Goal: Transaction & Acquisition: Purchase product/service

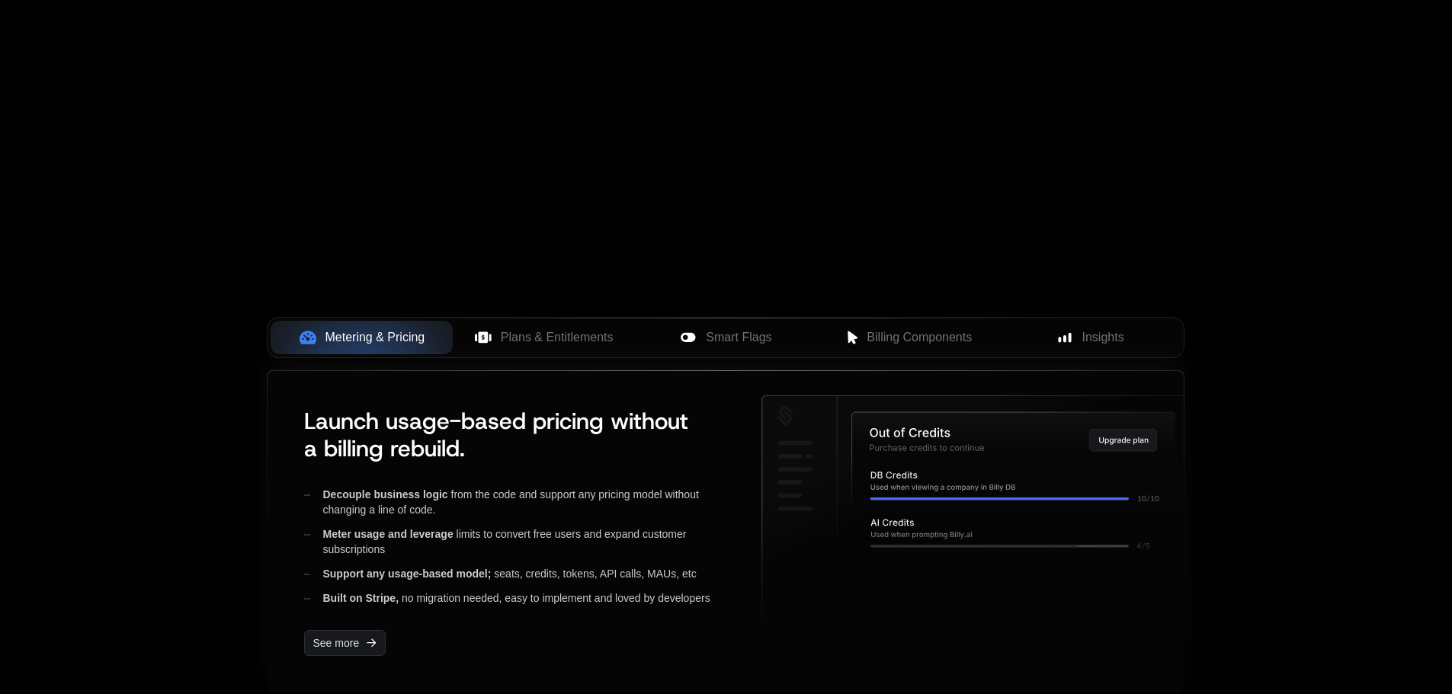
scroll to position [457, 0]
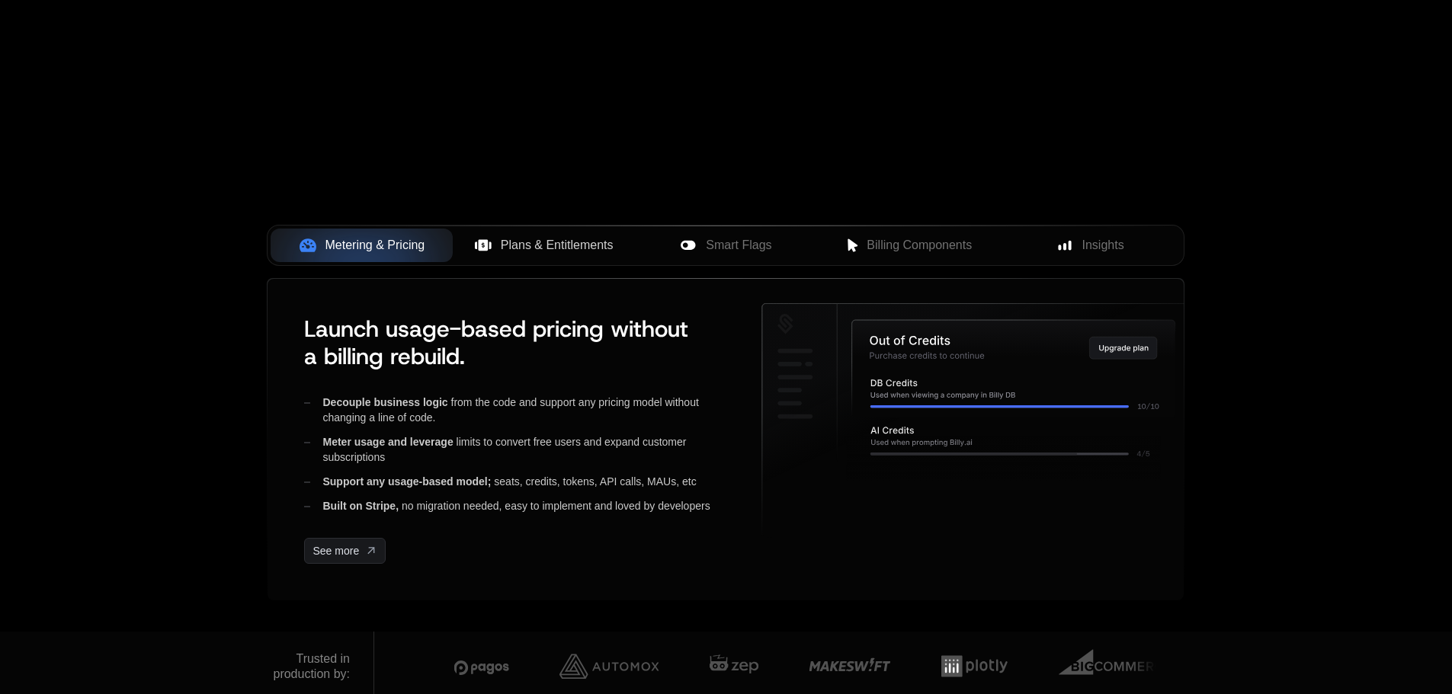
click at [599, 254] on span "Plans & Entitlements" at bounding box center [557, 245] width 113 height 18
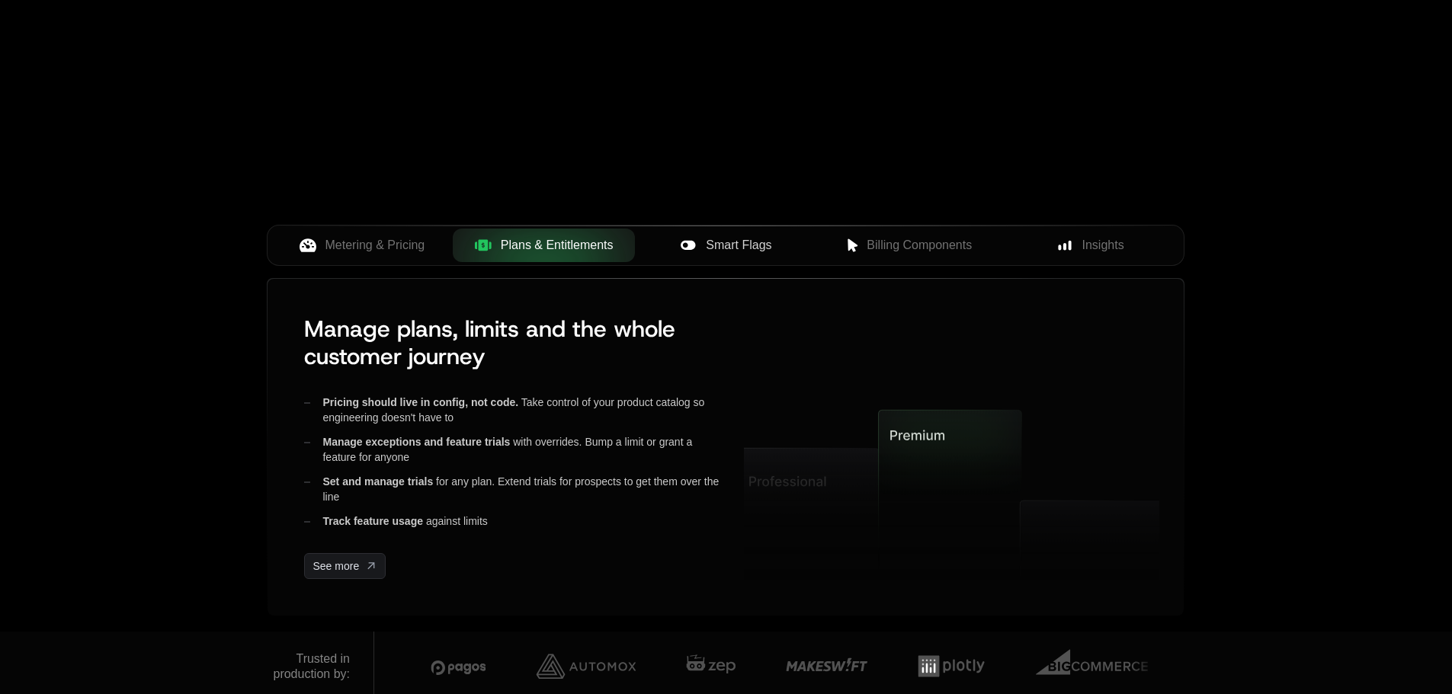
click at [725, 250] on span "Smart Flags" at bounding box center [739, 245] width 66 height 18
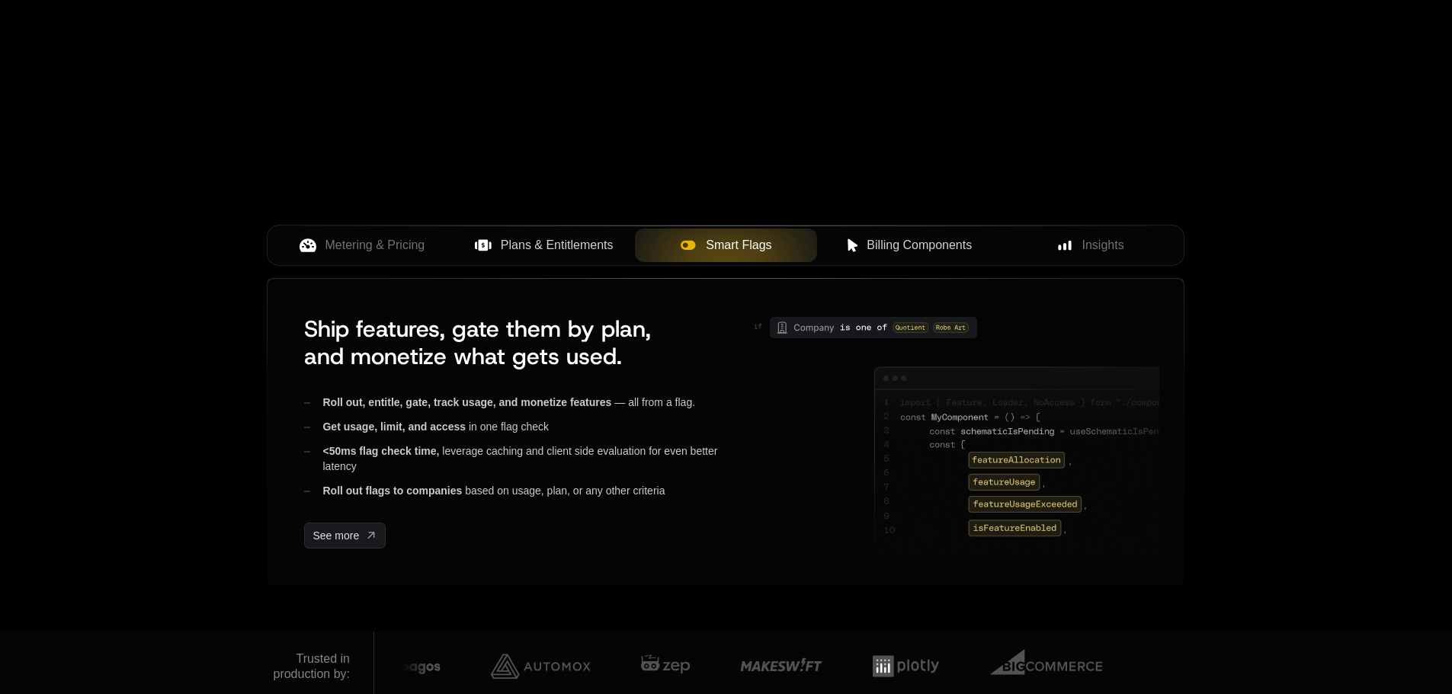
click at [899, 245] on span "Billing Components" at bounding box center [918, 245] width 105 height 18
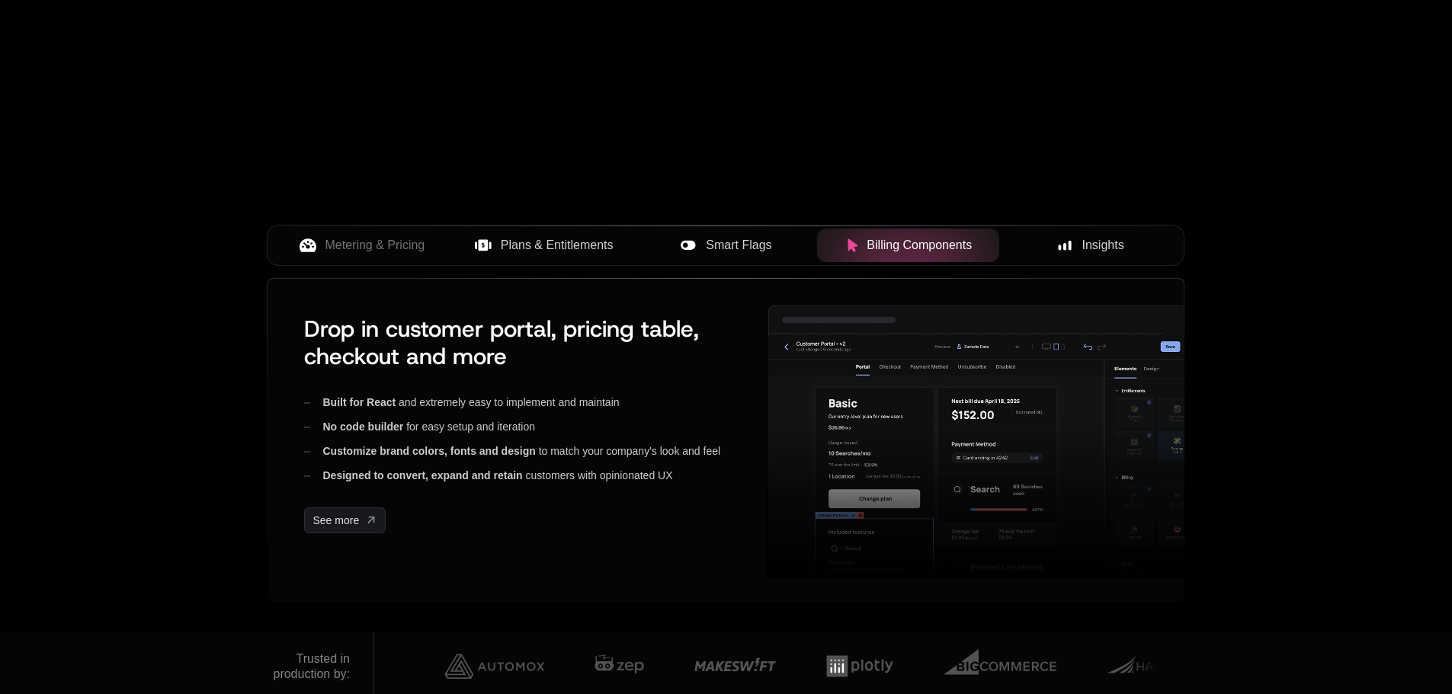
click at [1086, 240] on span "Insights" at bounding box center [1103, 245] width 42 height 18
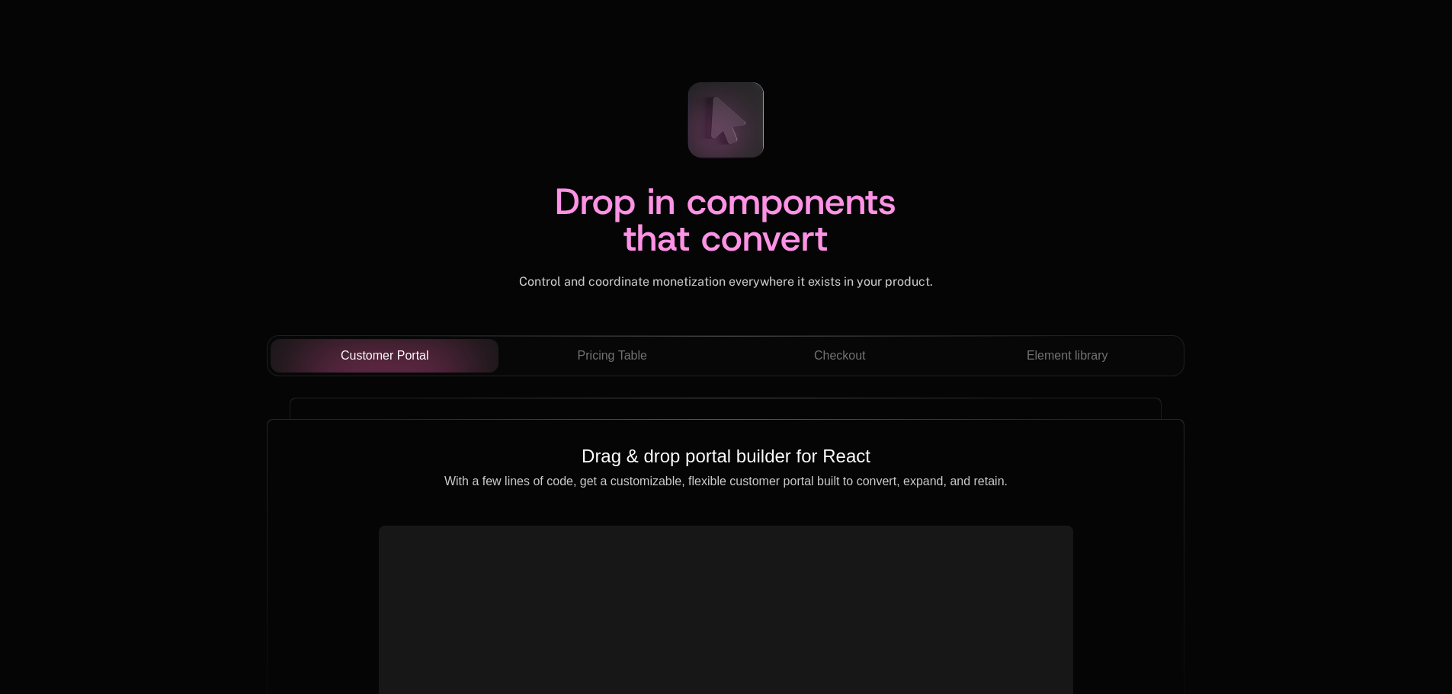
scroll to position [5182, 0]
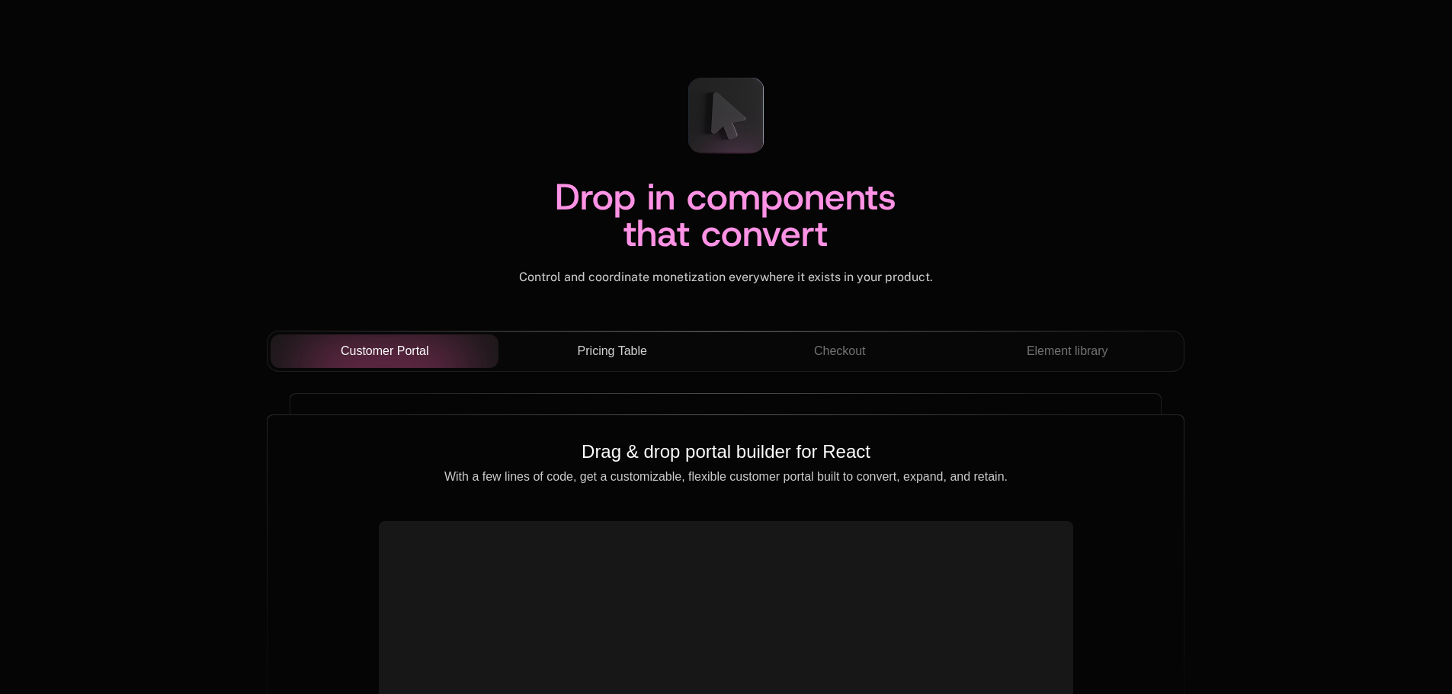
click at [623, 351] on span "Pricing Table" at bounding box center [612, 351] width 69 height 18
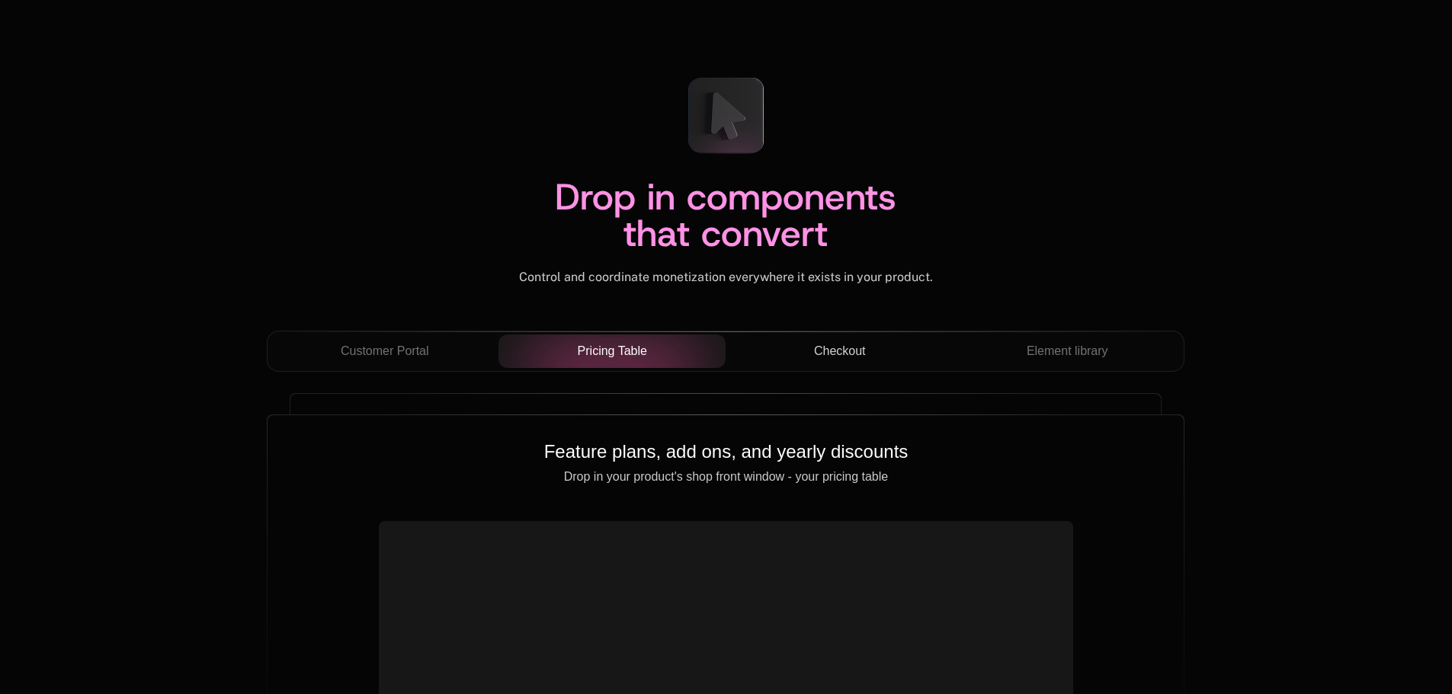
click at [868, 357] on div "Checkout" at bounding box center [839, 351] width 203 height 18
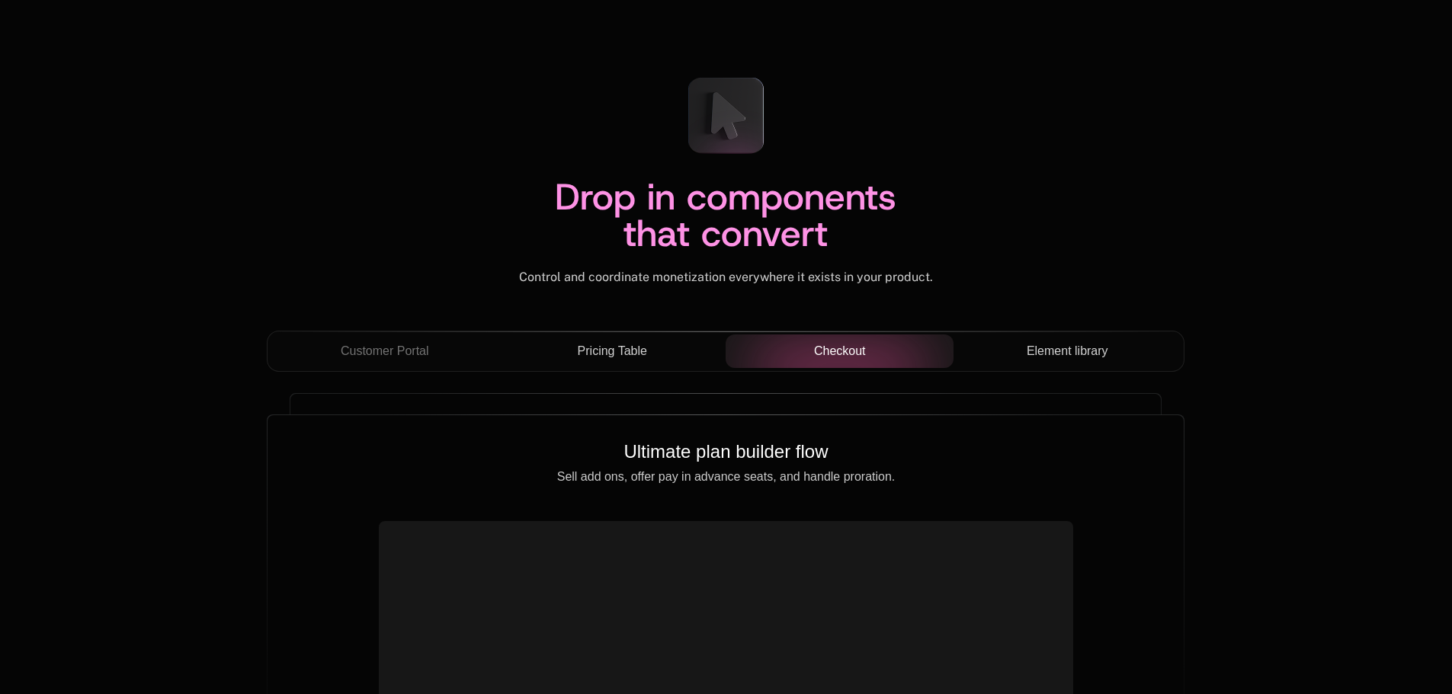
click at [1041, 356] on span "Element library" at bounding box center [1067, 351] width 82 height 18
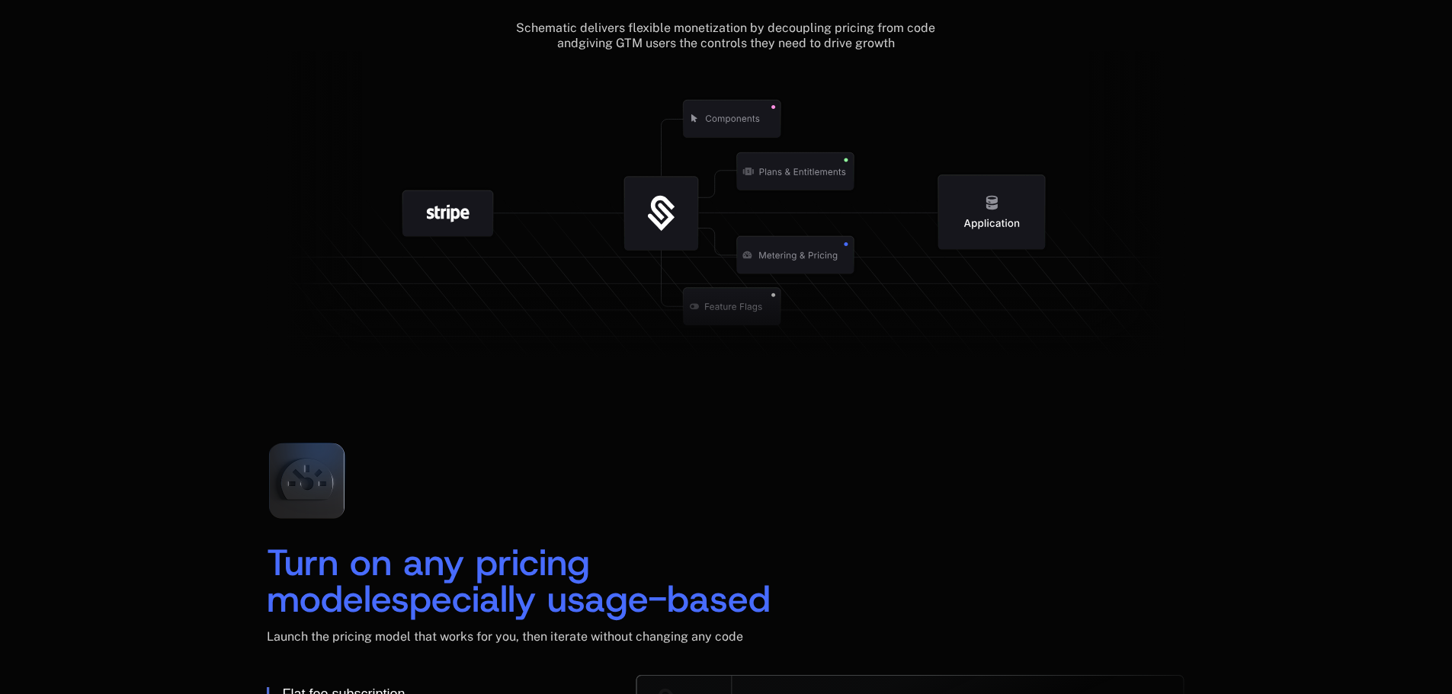
scroll to position [1753, 0]
